Goal: Task Accomplishment & Management: Complete application form

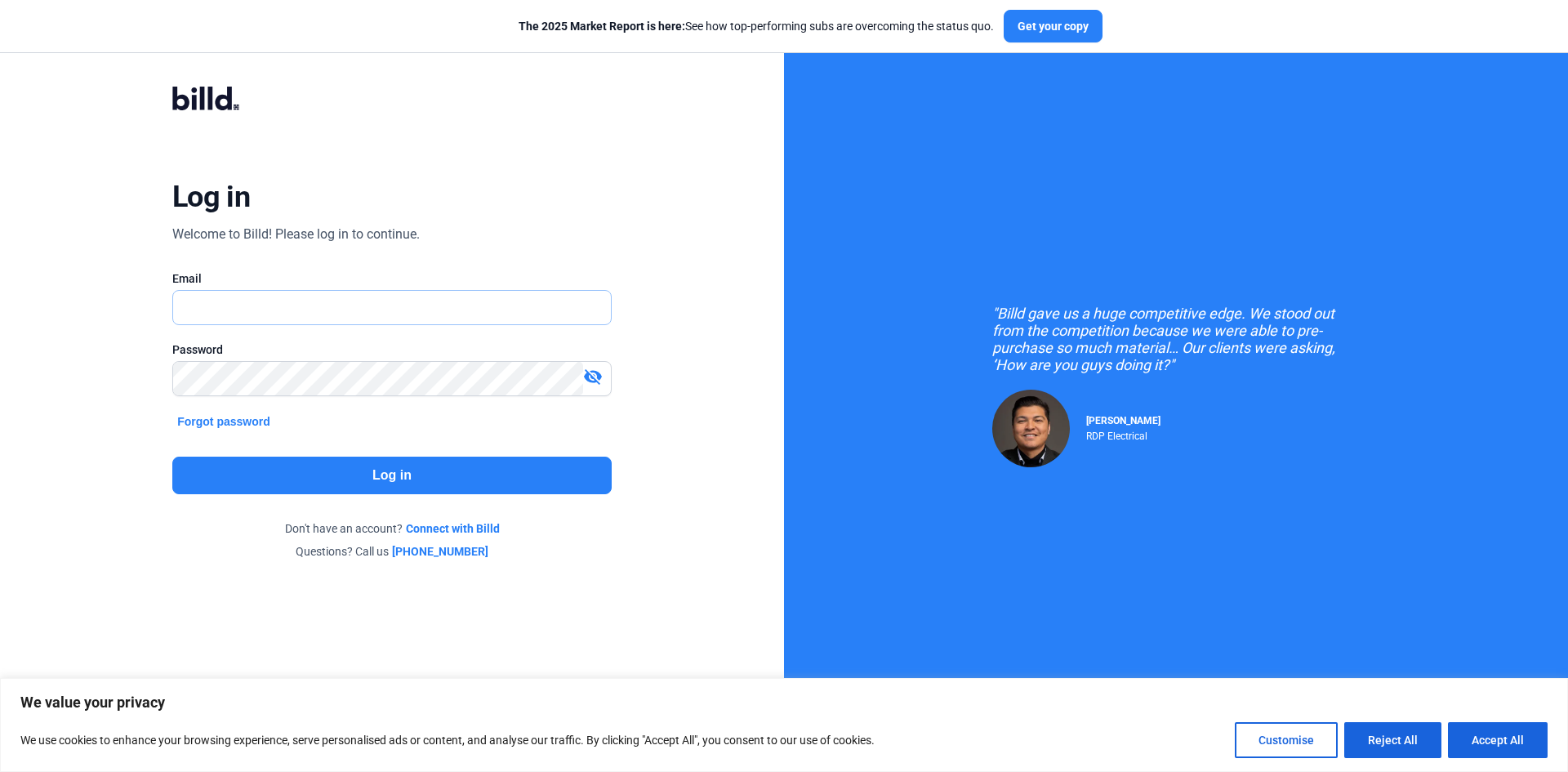
type input "[EMAIL_ADDRESS][DOMAIN_NAME]"
click at [371, 471] on button "Log in" at bounding box center [392, 475] width 439 height 37
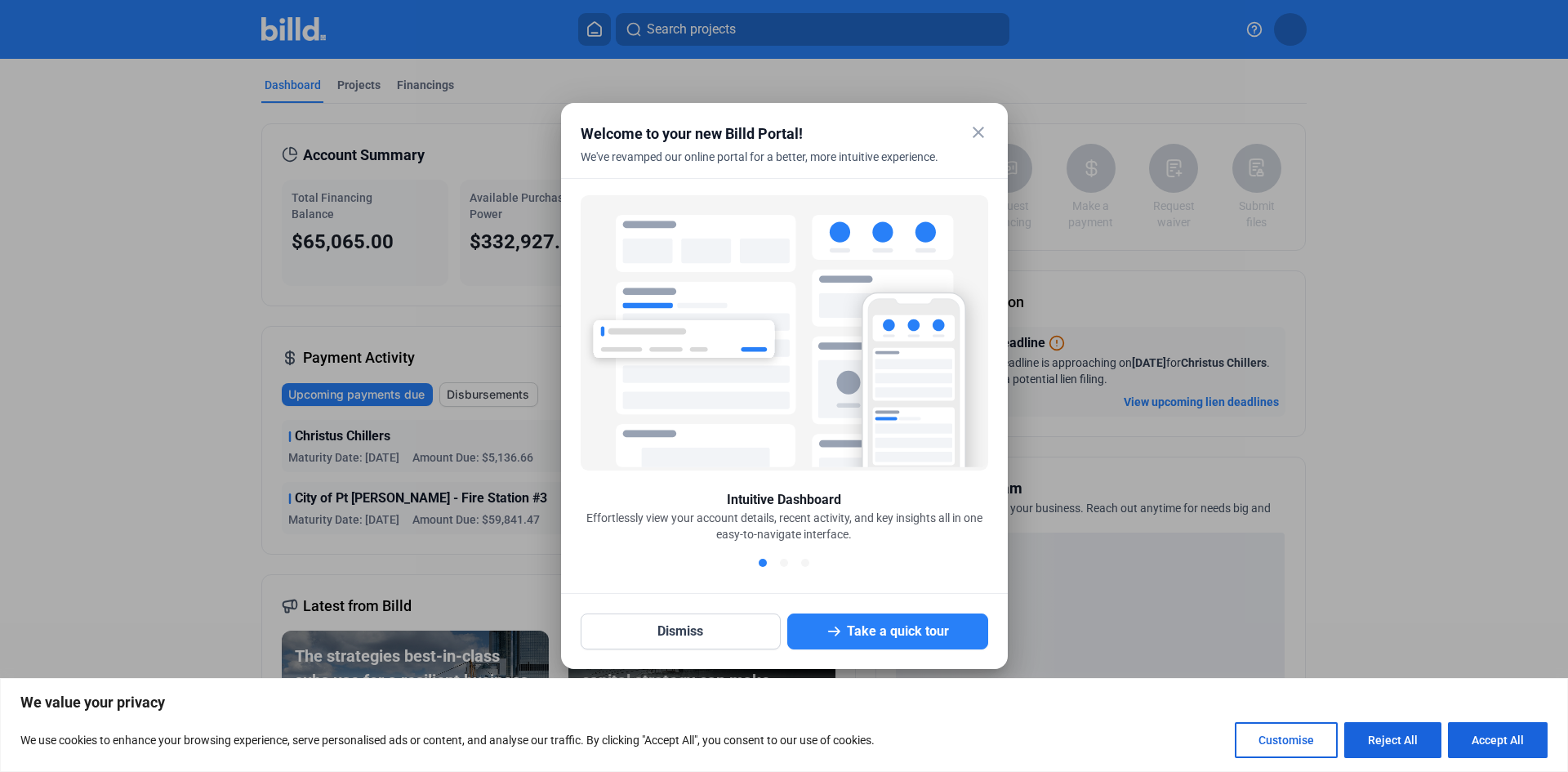
click at [976, 135] on mat-icon "close" at bounding box center [978, 132] width 20 height 20
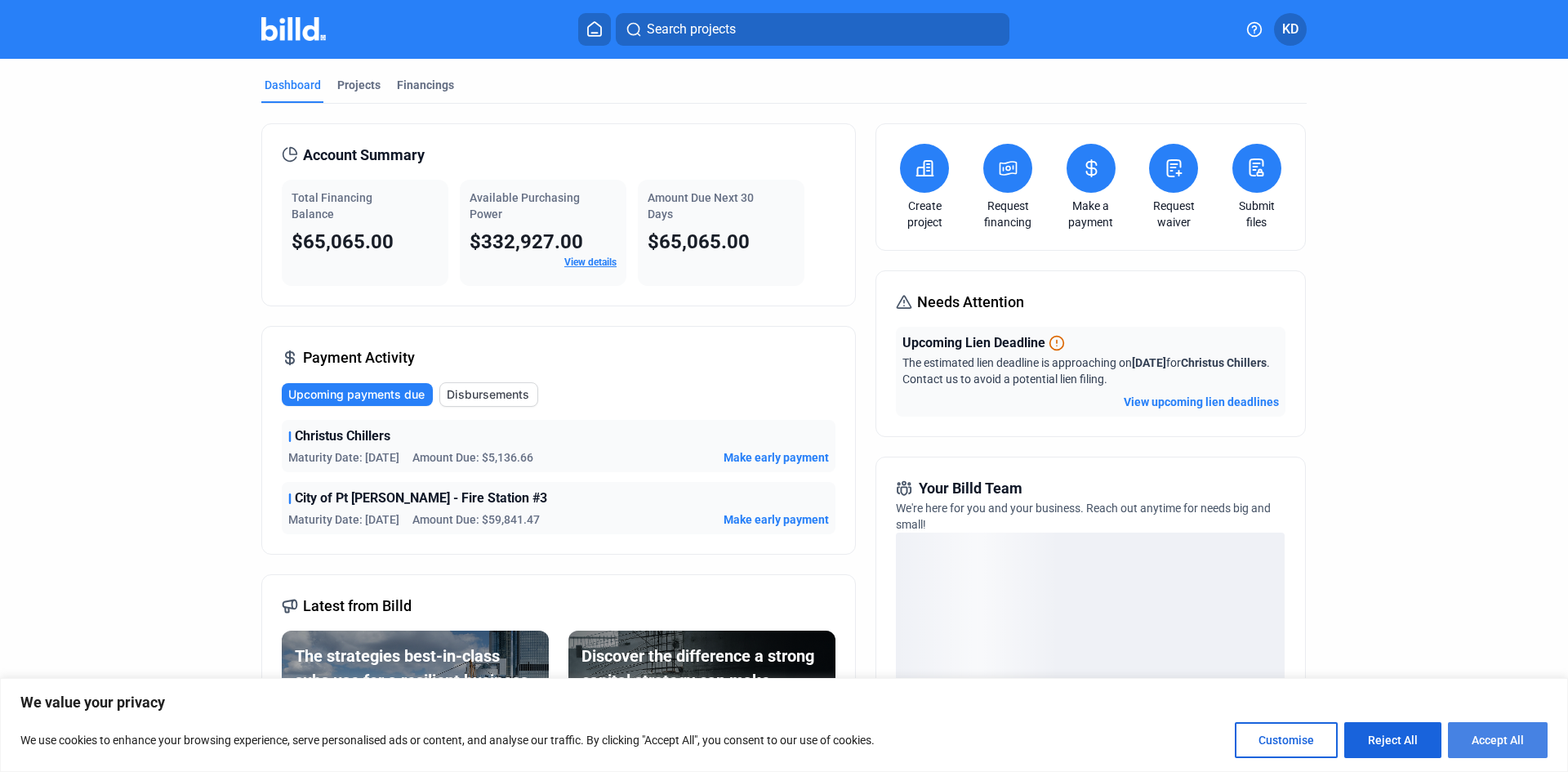
click at [1503, 743] on button "Accept All" at bounding box center [1497, 740] width 99 height 36
checkbox input "true"
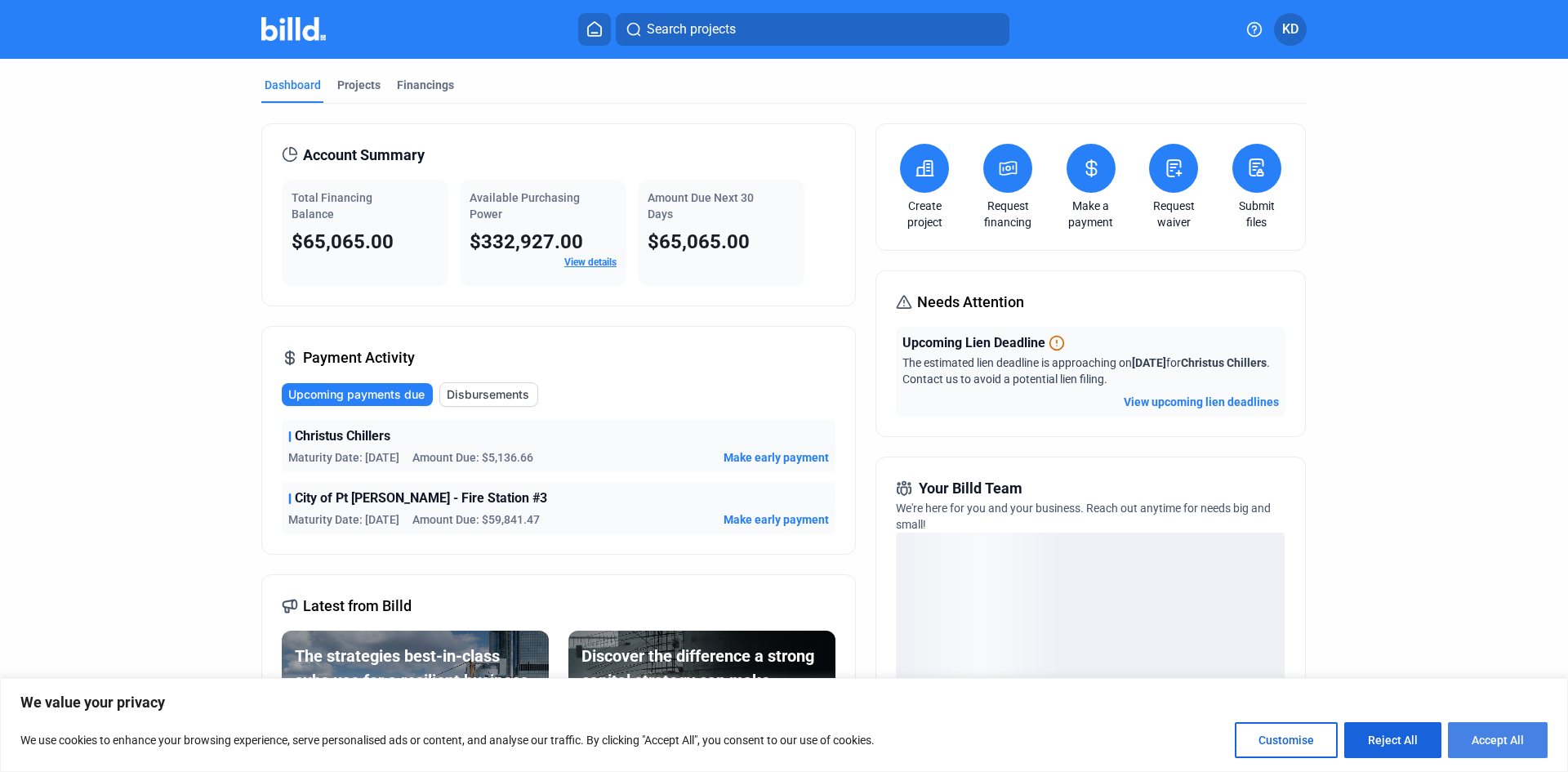
checkbox input "true"
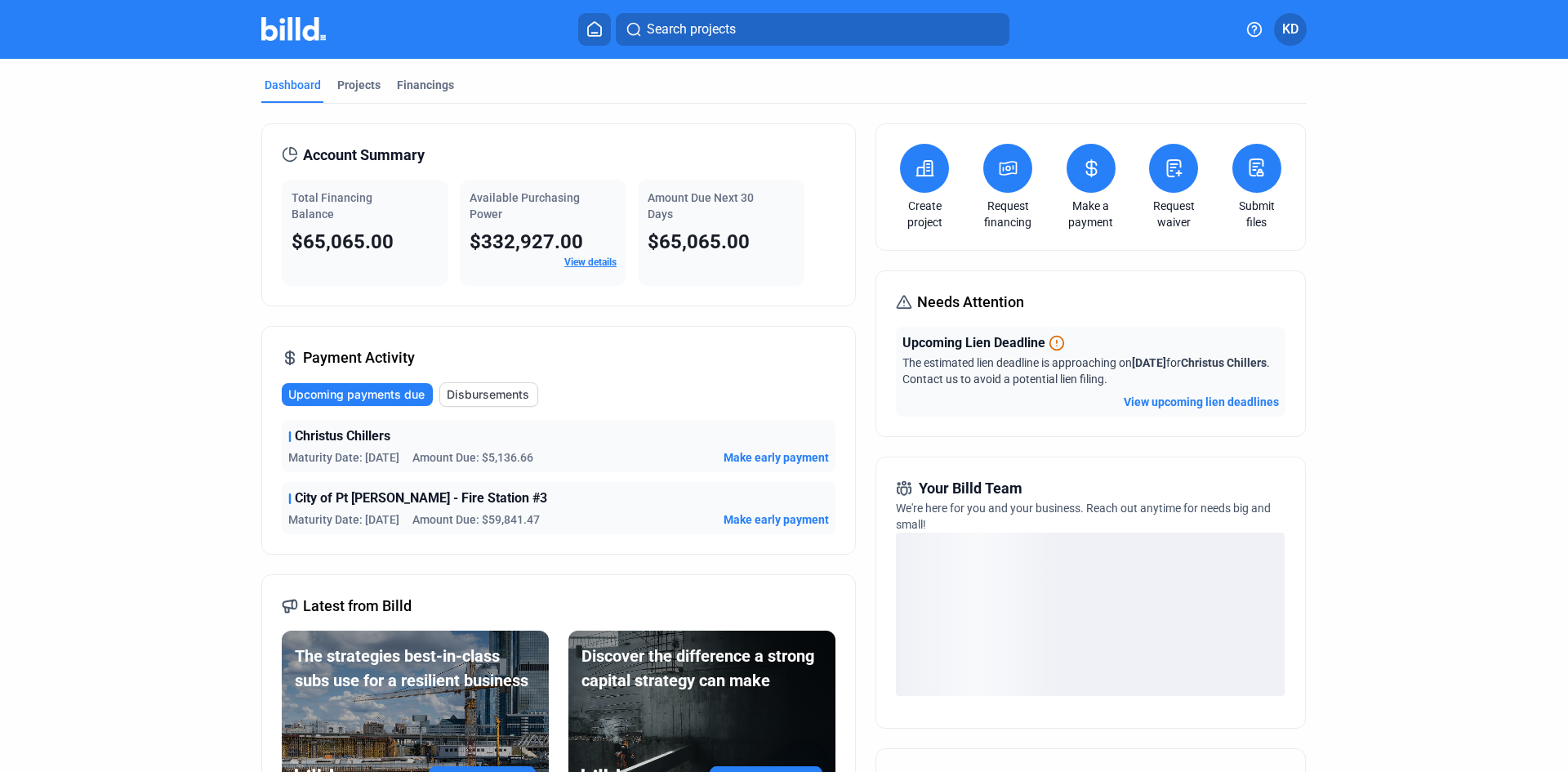
click at [923, 166] on icon at bounding box center [924, 168] width 20 height 20
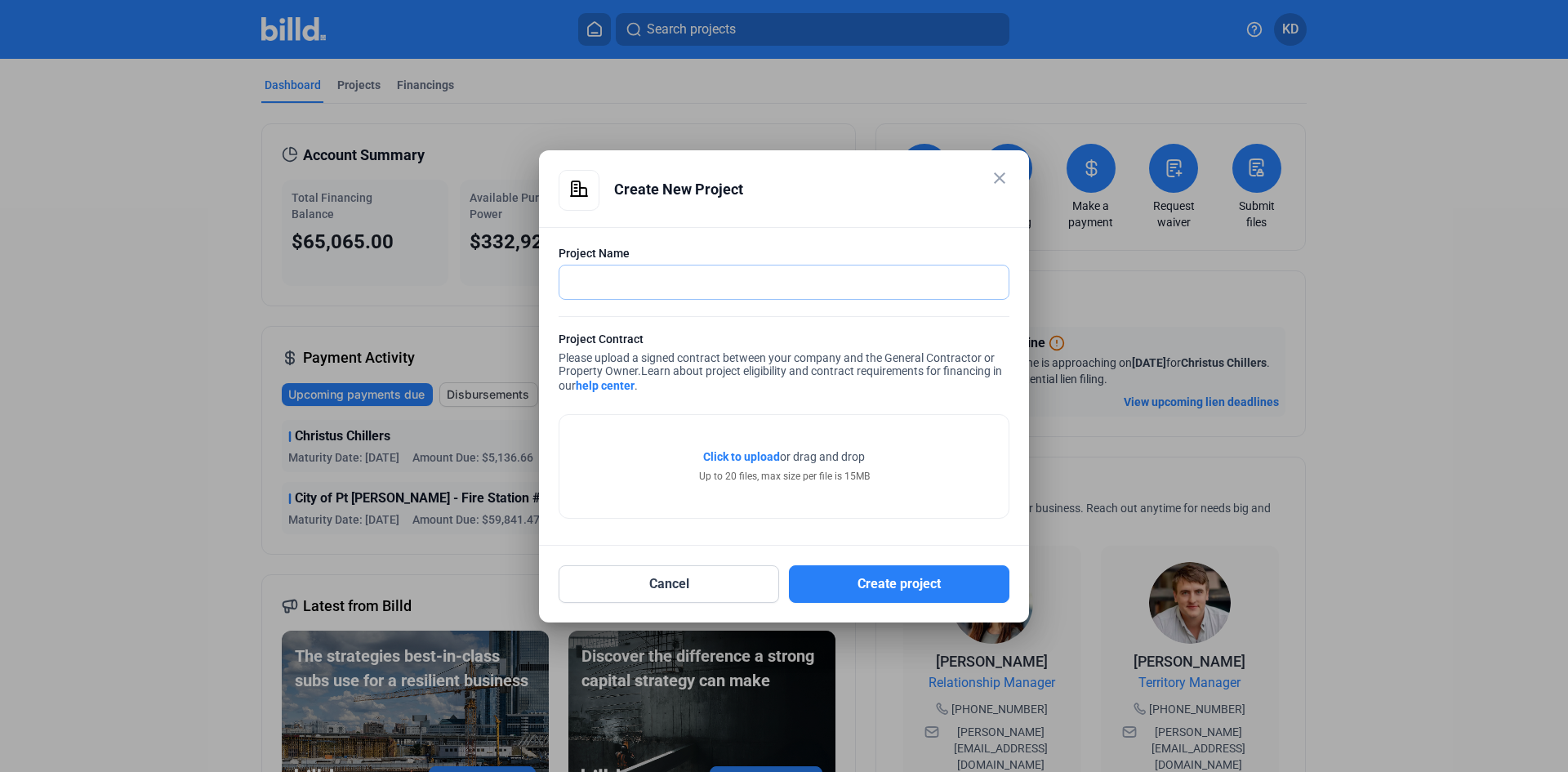
click at [773, 278] on input "text" at bounding box center [784, 282] width 449 height 33
type input "B"
type input "ISS-Buna Electric"
click at [676, 588] on button "Cancel" at bounding box center [668, 584] width 220 height 37
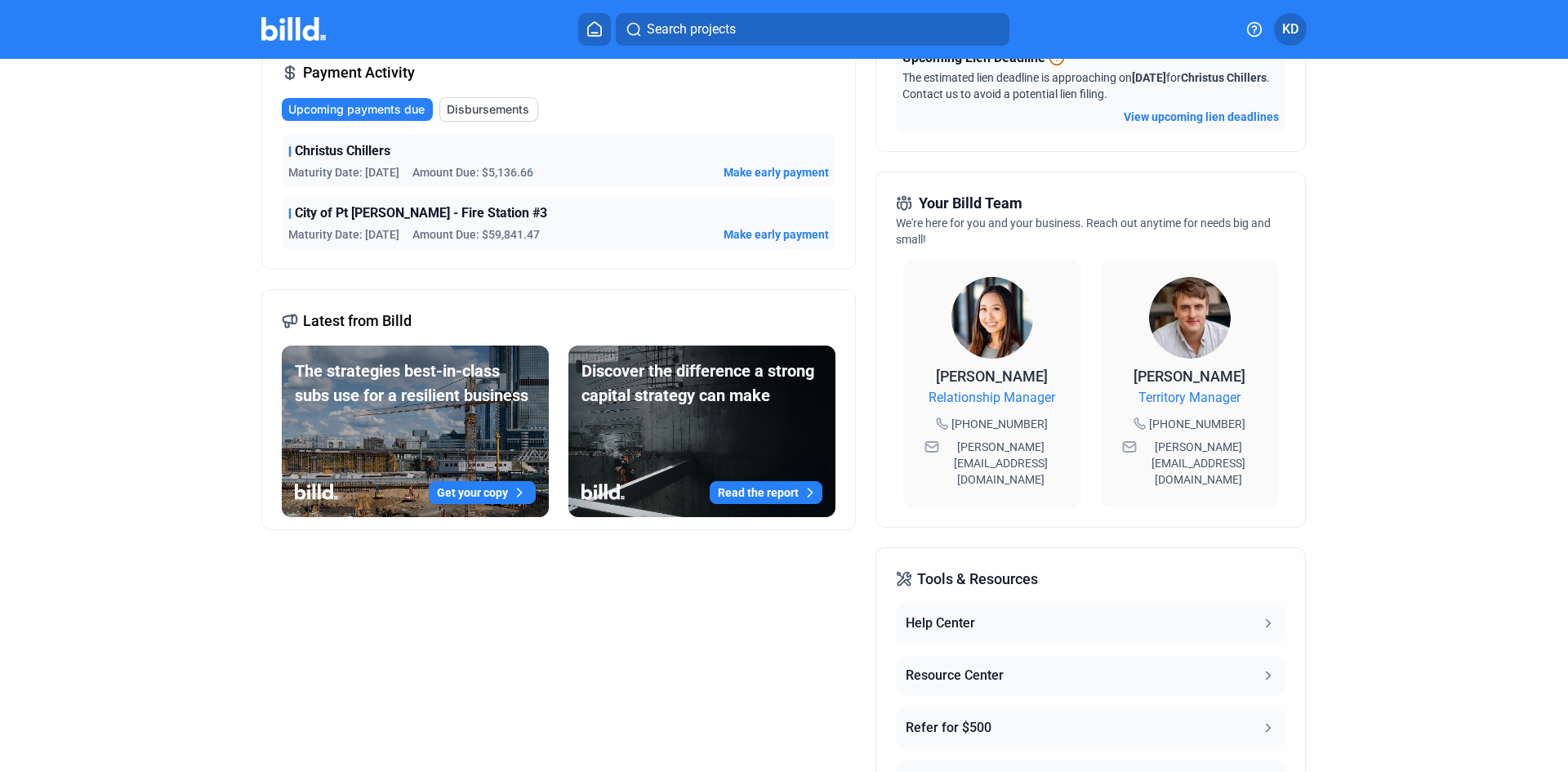
scroll to position [327, 0]
